Goal: Communication & Community: Share content

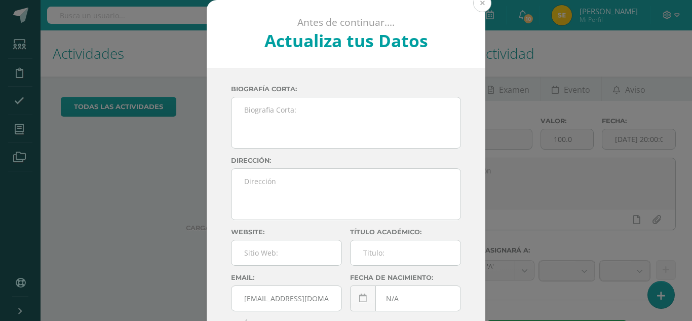
click at [486, 0] on button at bounding box center [482, 3] width 18 height 18
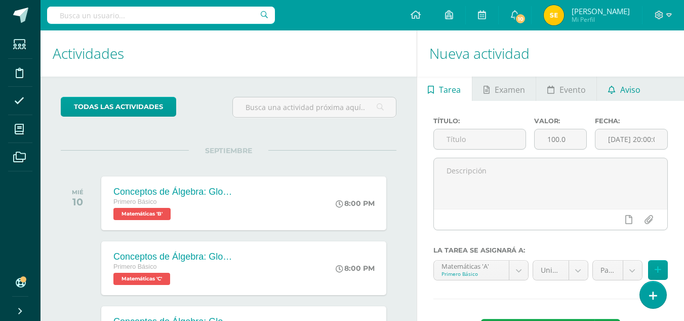
click at [632, 92] on span "Aviso" at bounding box center [630, 89] width 20 height 24
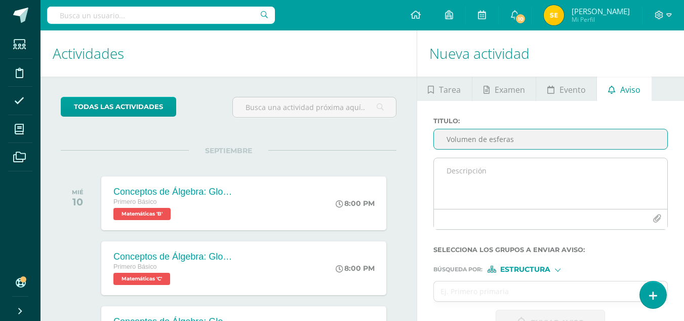
type input "Volumen de esferas"
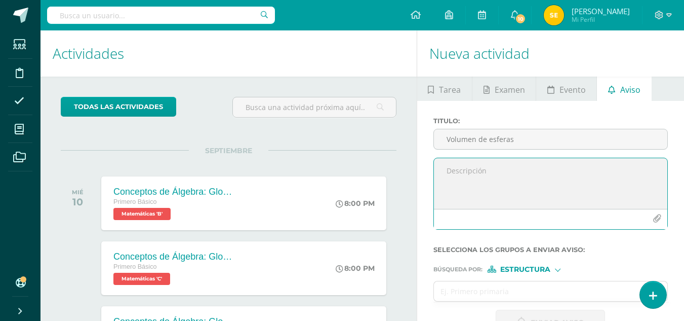
click at [459, 176] on textarea at bounding box center [550, 183] width 233 height 51
click at [442, 169] on textarea at bounding box center [550, 183] width 233 height 51
paste textarea "Realiza los siguientes ejercicios en tu cuaderno. Debes encontrar el volumen de…"
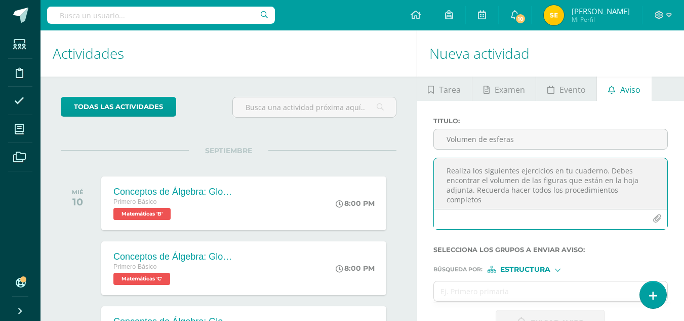
type textarea "Realiza los siguientes ejercicios en tu cuaderno. Debes encontrar el volumen de…"
click at [666, 221] on button "button" at bounding box center [657, 219] width 20 height 20
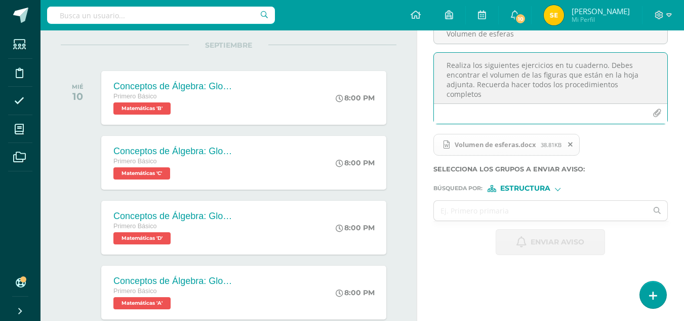
scroll to position [152, 0]
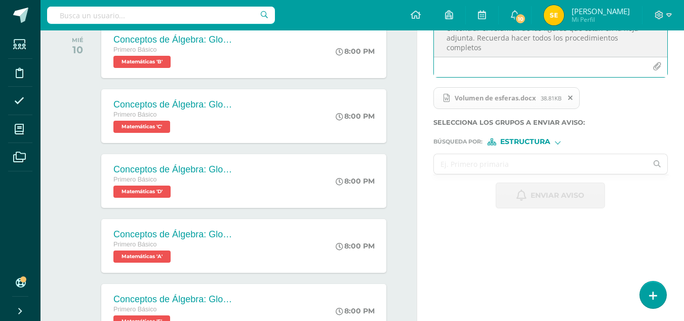
click at [478, 162] on input "text" at bounding box center [541, 164] width 214 height 20
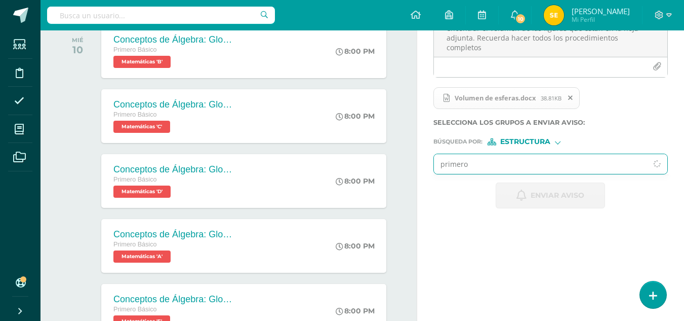
type input "primero D"
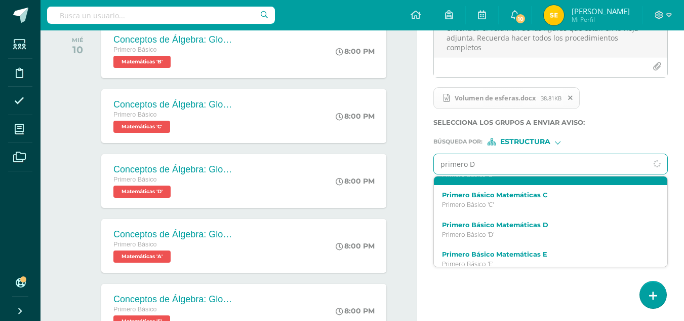
scroll to position [30, 0]
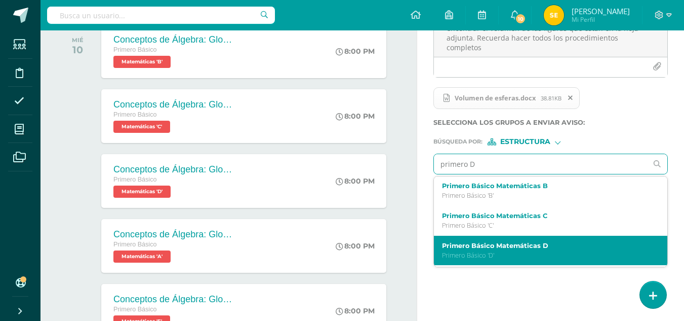
click at [516, 248] on label "Primero Básico Matemáticas D" at bounding box center [546, 246] width 209 height 8
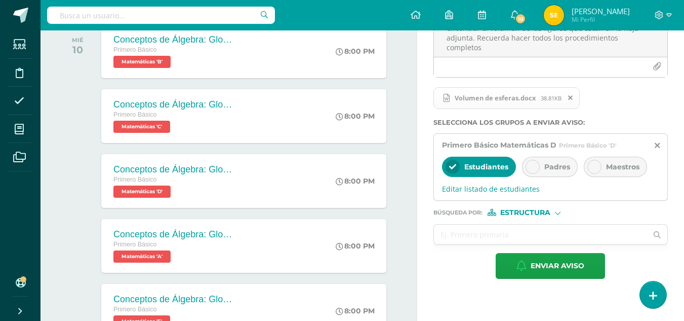
scroll to position [0, 0]
click at [536, 166] on icon at bounding box center [532, 166] width 7 height 7
click at [559, 215] on div "Estructura" at bounding box center [526, 212] width 76 height 7
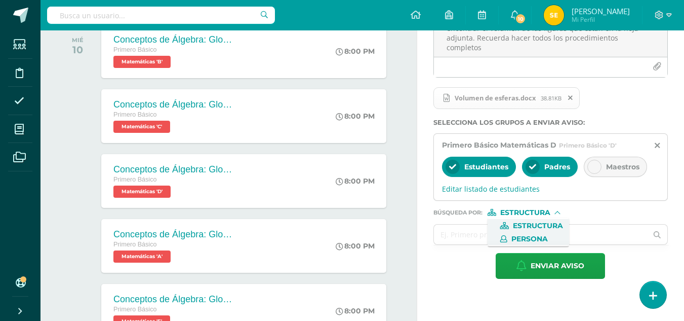
click at [528, 237] on span "Persona" at bounding box center [529, 239] width 36 height 6
click at [477, 236] on input "text" at bounding box center [541, 234] width 214 height 20
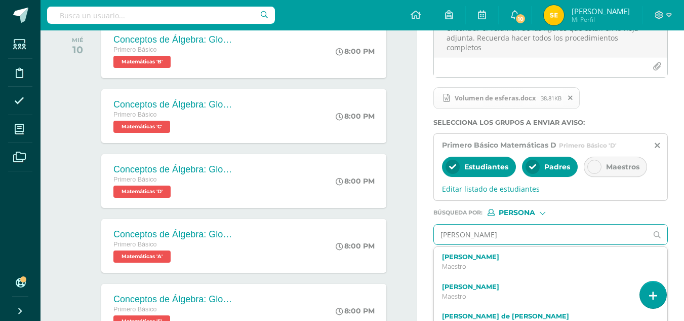
type input "[PERSON_NAME]"
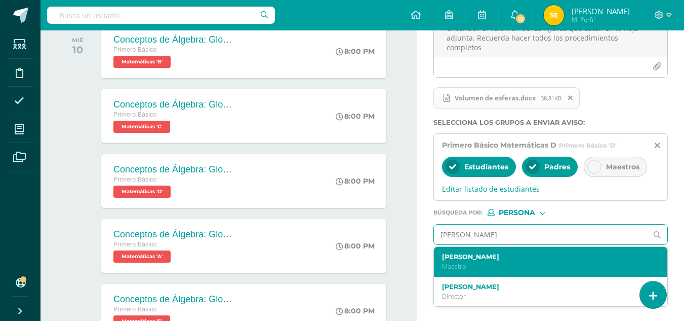
click at [499, 262] on p "Maestro" at bounding box center [546, 266] width 209 height 9
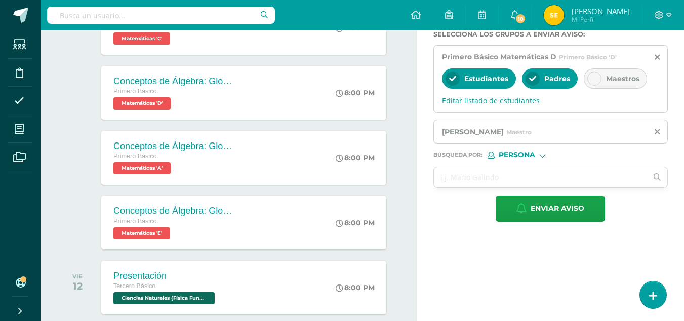
scroll to position [253, 0]
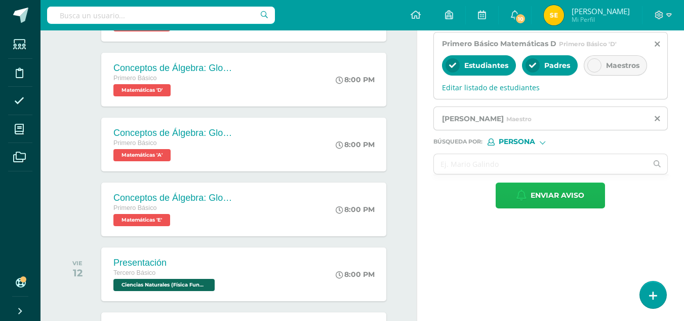
click at [558, 200] on span "Enviar aviso" at bounding box center [558, 195] width 54 height 25
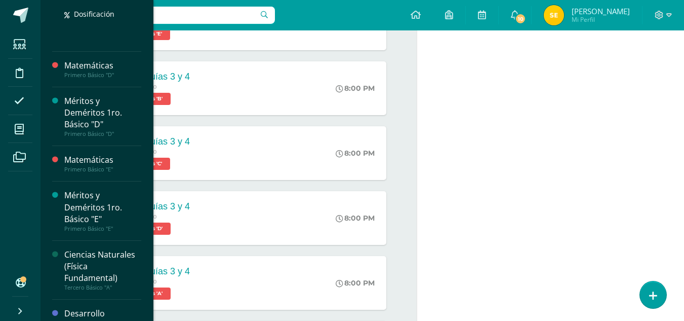
scroll to position [343, 0]
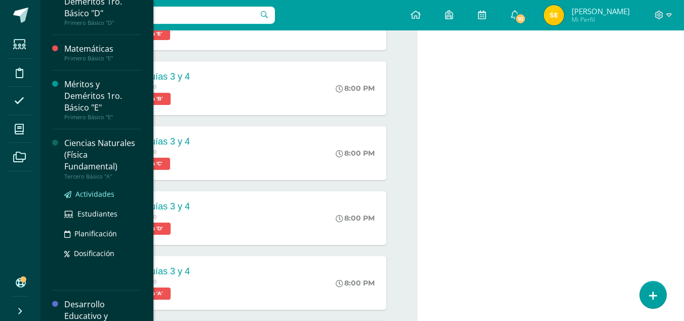
click at [85, 193] on span "Actividades" at bounding box center [94, 194] width 39 height 10
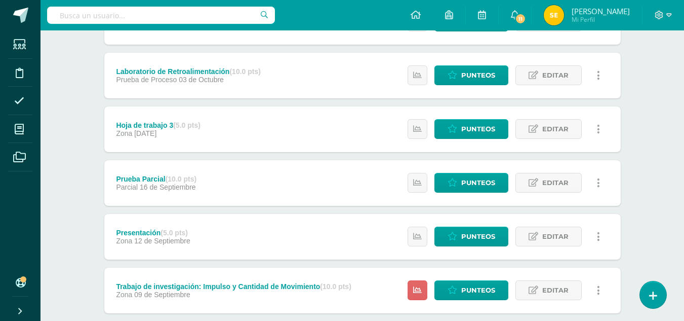
scroll to position [152, 0]
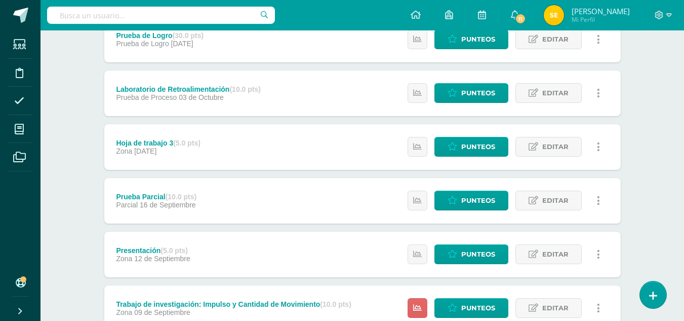
click at [186, 162] on div "Hoja de trabajo 3 (5.0 pts) Zona [DATE]" at bounding box center [158, 147] width 108 height 46
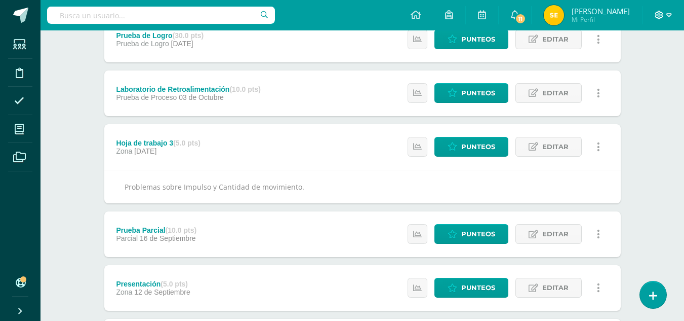
click at [668, 15] on icon at bounding box center [669, 15] width 6 height 9
click at [632, 68] on span "Cerrar sesión" at bounding box center [638, 69] width 46 height 10
